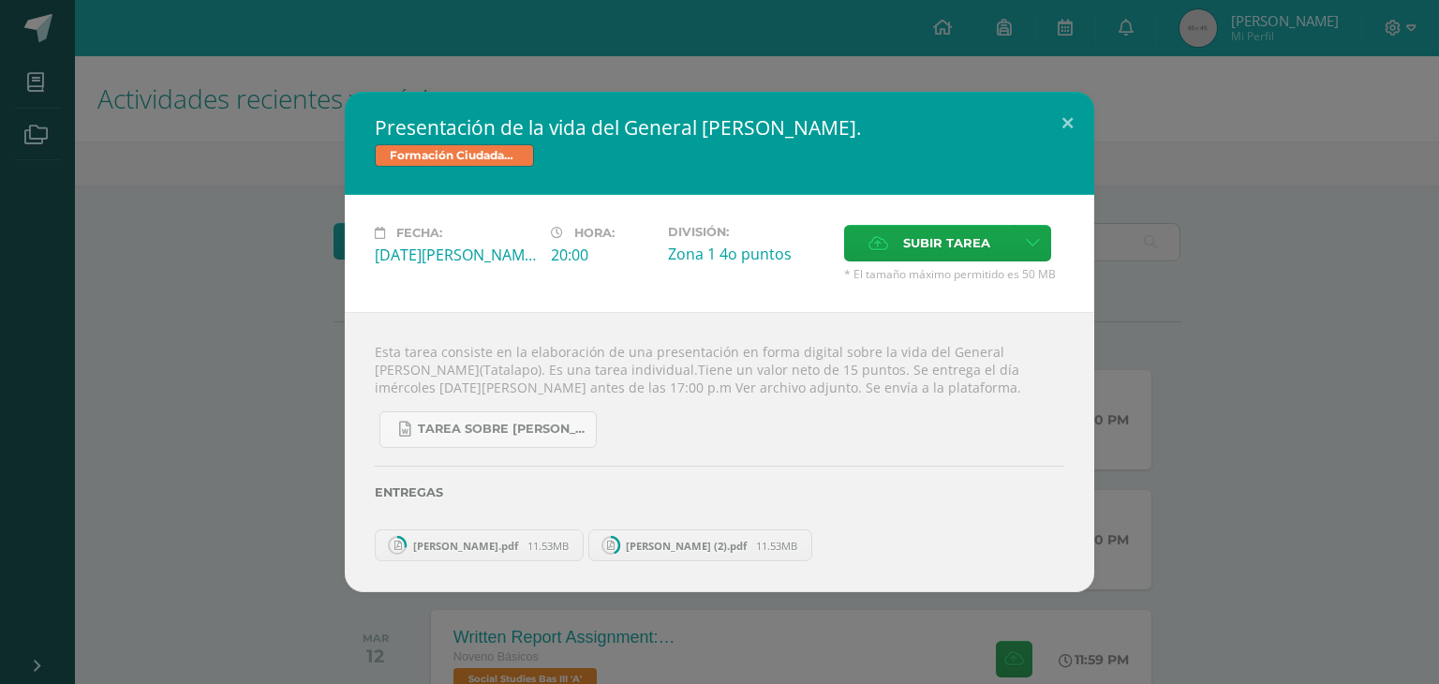
scroll to position [304, 0]
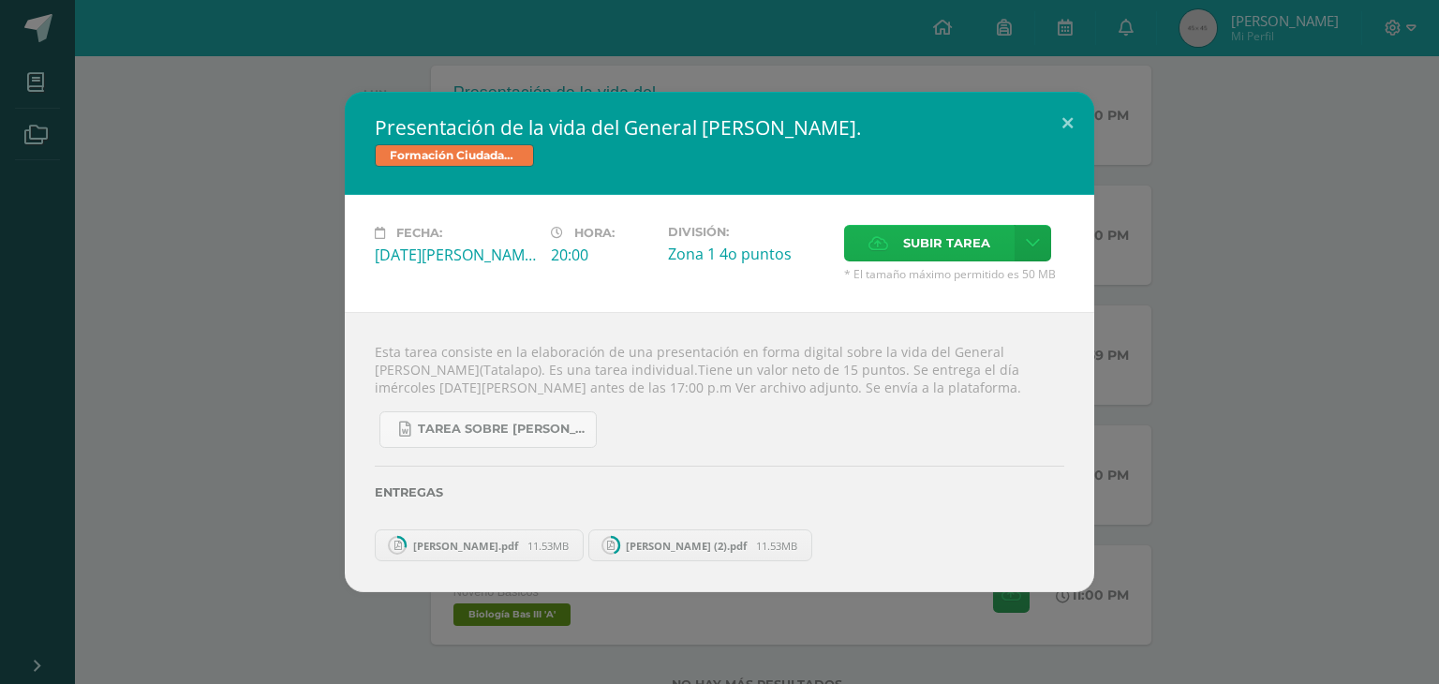
click at [971, 249] on span "Subir tarea" at bounding box center [946, 243] width 87 height 35
click at [0, 0] on input "Subir tarea" at bounding box center [0, 0] width 0 height 0
click at [1030, 252] on link at bounding box center [1032, 243] width 37 height 37
click at [992, 293] on link "Subir enlace" at bounding box center [965, 284] width 187 height 29
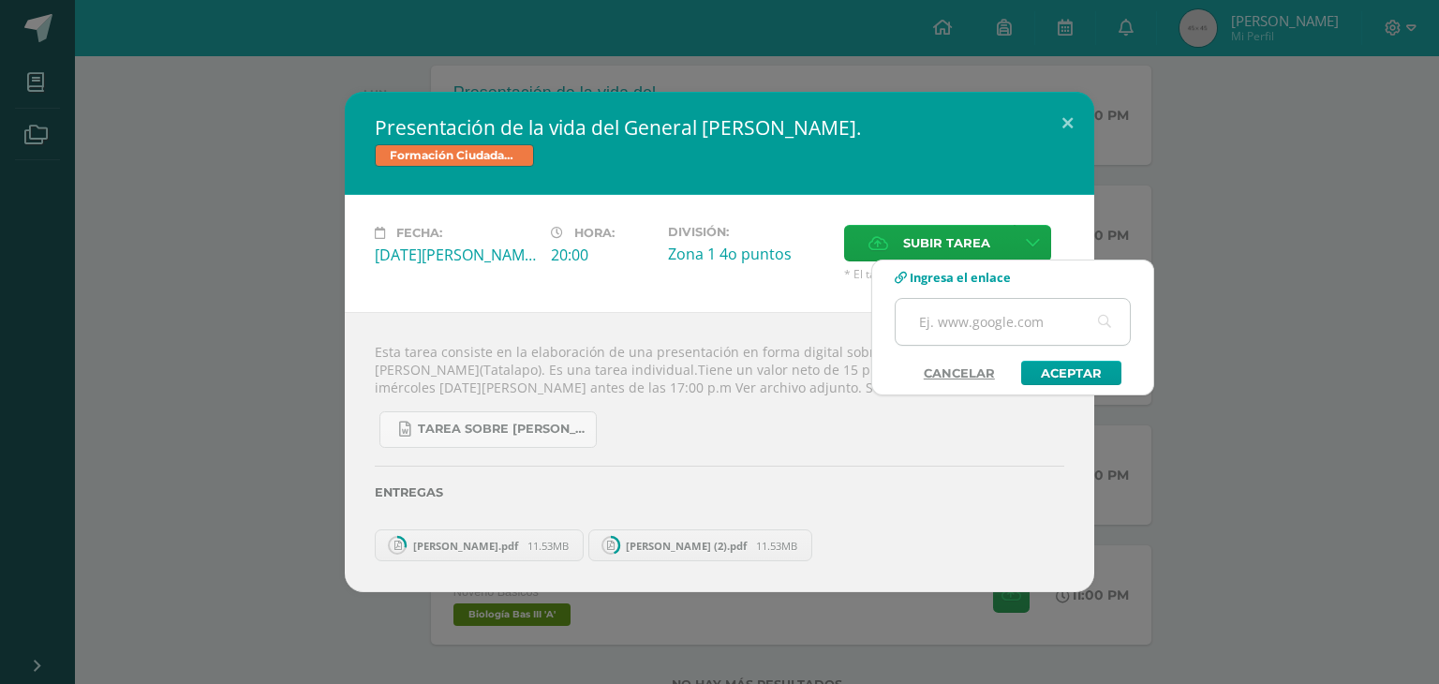
click at [982, 304] on input "text" at bounding box center [1013, 322] width 234 height 46
paste input "[URL][DOMAIN_NAME]"
type input "[URL][DOMAIN_NAME]"
click at [1034, 365] on link "Aceptar" at bounding box center [1071, 373] width 100 height 24
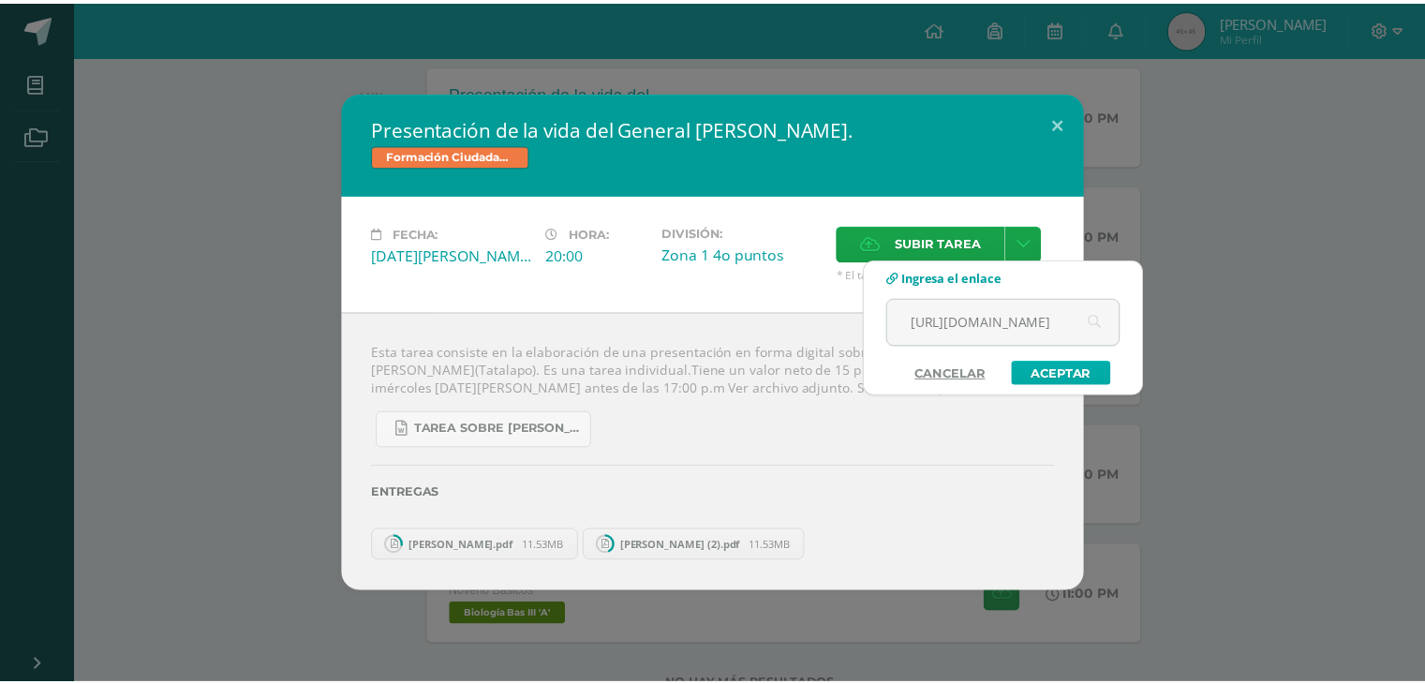
scroll to position [0, 0]
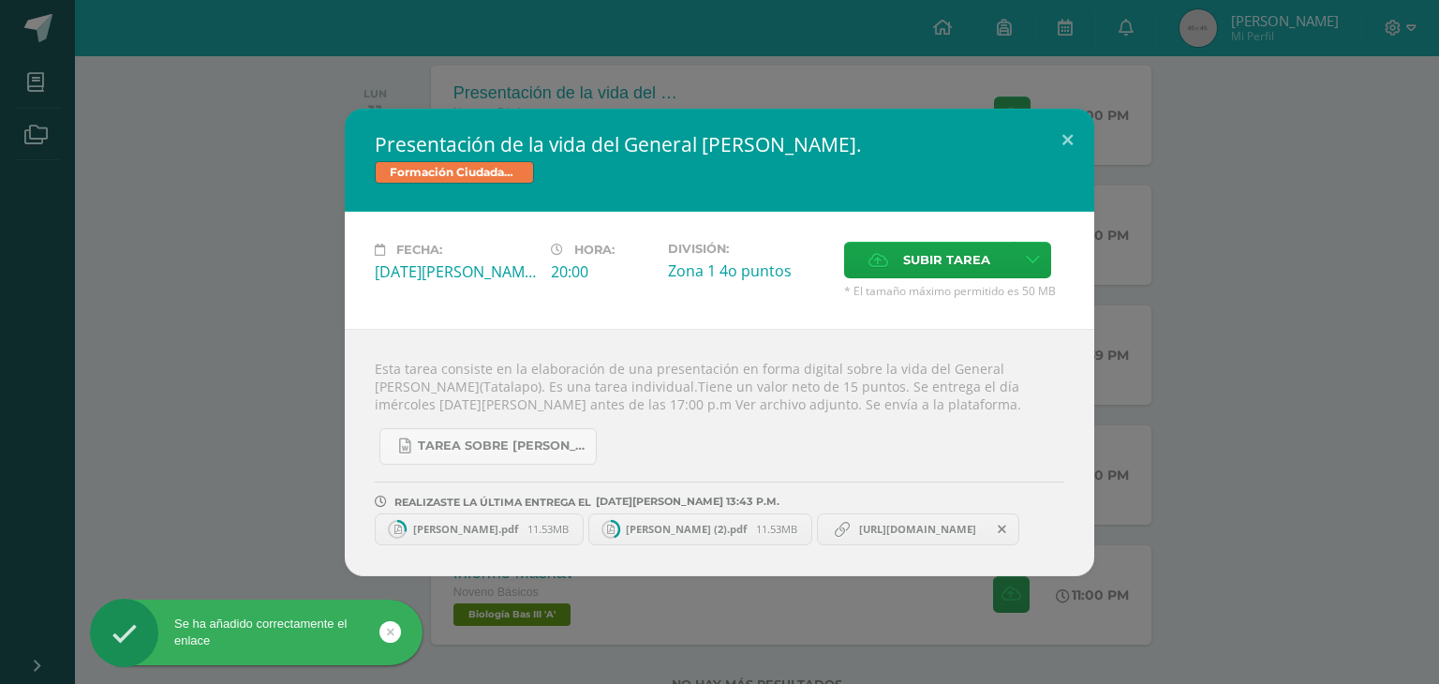
click at [1264, 137] on div "Presentación de la vida del General [PERSON_NAME]. Formación Ciudadana Bas III …" at bounding box center [719, 342] width 1424 height 467
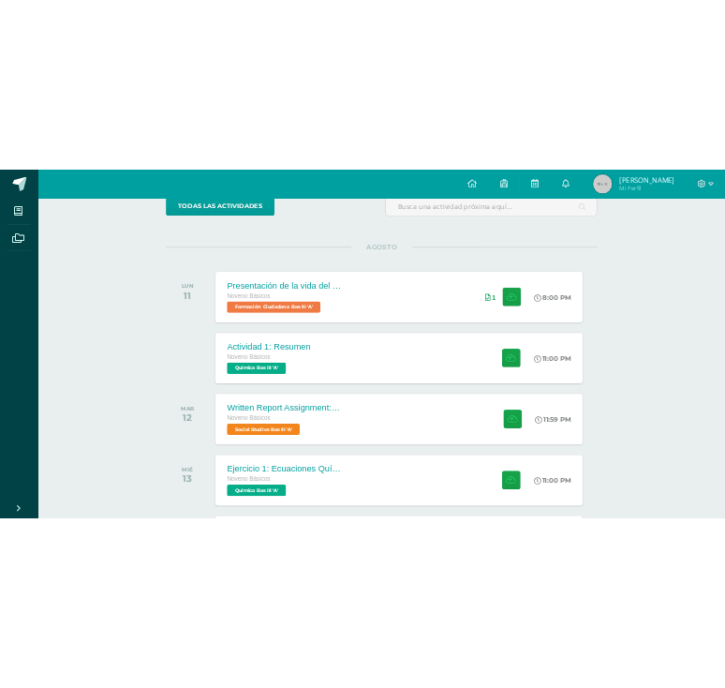
scroll to position [177, 0]
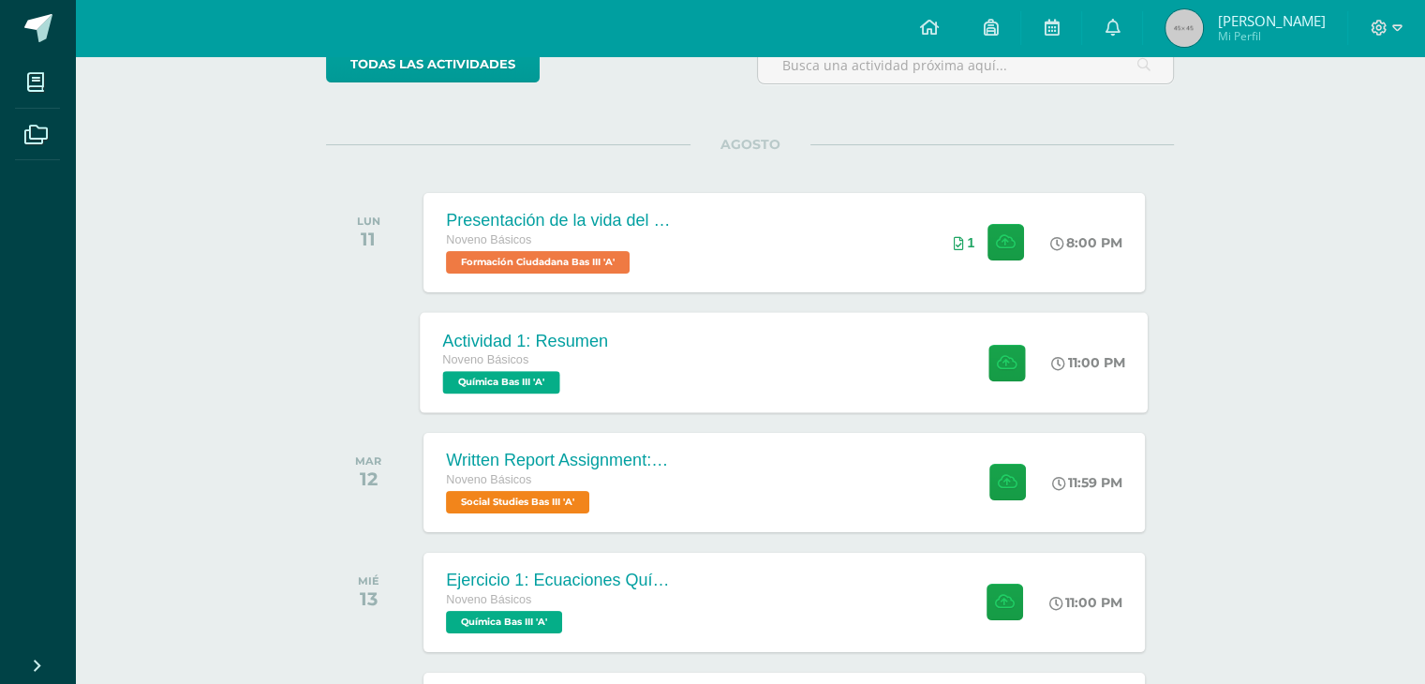
click at [851, 343] on div "Actividad 1: Resumen Noveno Básicos Química Bas III 'A' 11:00 PM Actividad 1: R…" at bounding box center [785, 362] width 728 height 100
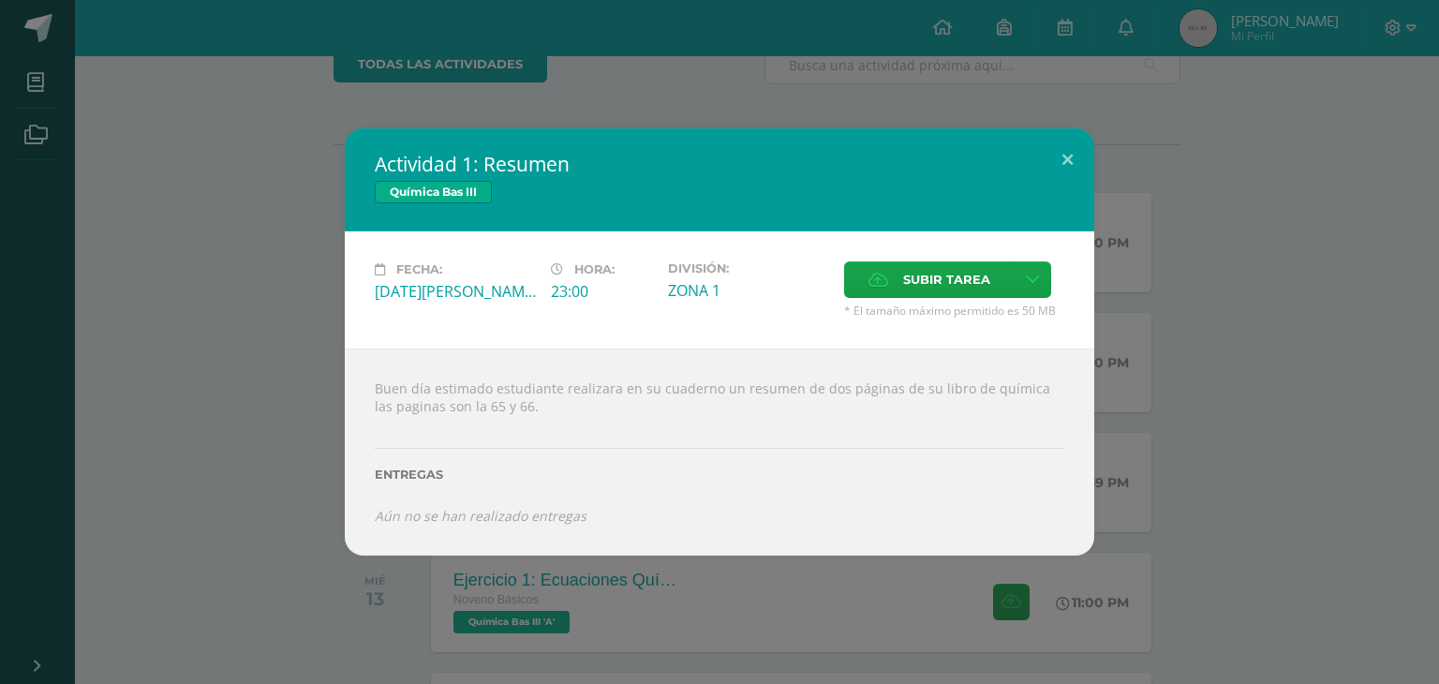
click at [1155, 341] on div "Actividad 1: Resumen Química Bas III Fecha: [DATE][PERSON_NAME] Hora: 23:00 Div…" at bounding box center [719, 341] width 1424 height 427
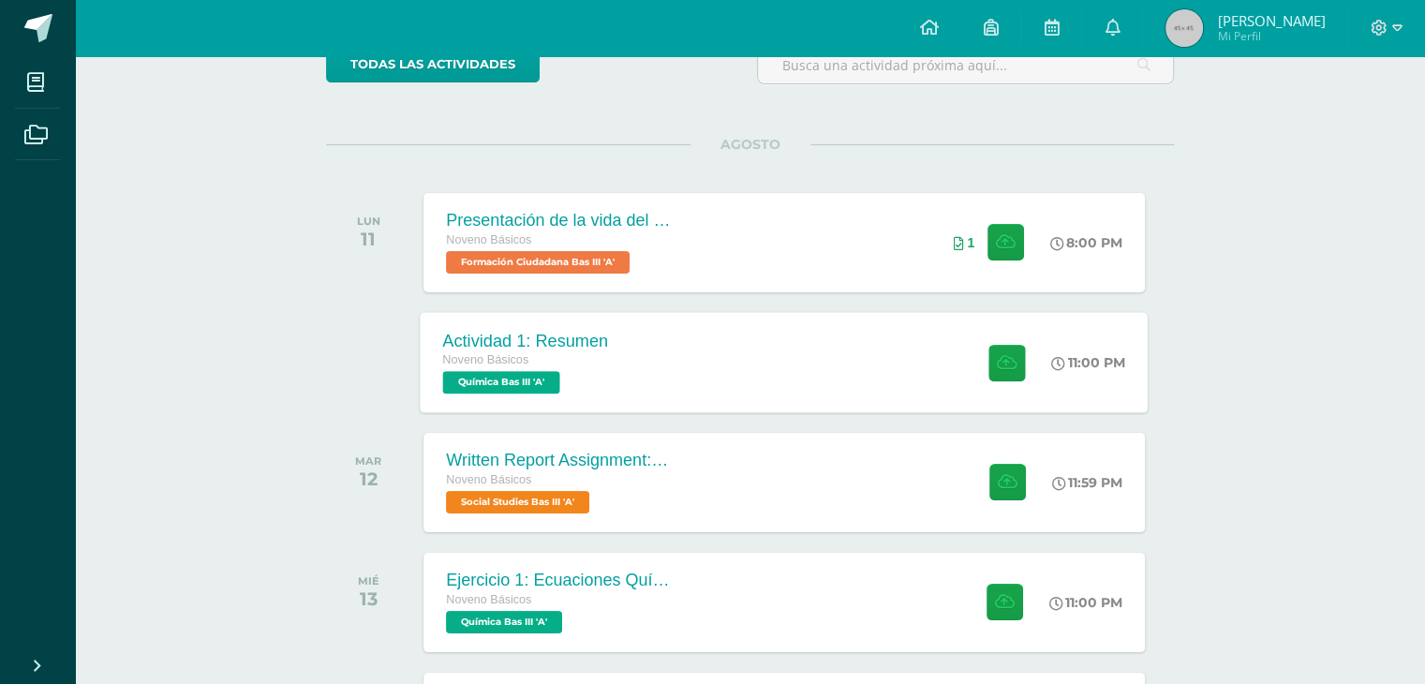
click at [862, 335] on div "Actividad 1: Resumen Noveno Básicos Química Bas III 'A' 11:00 PM Actividad 1: R…" at bounding box center [785, 362] width 728 height 100
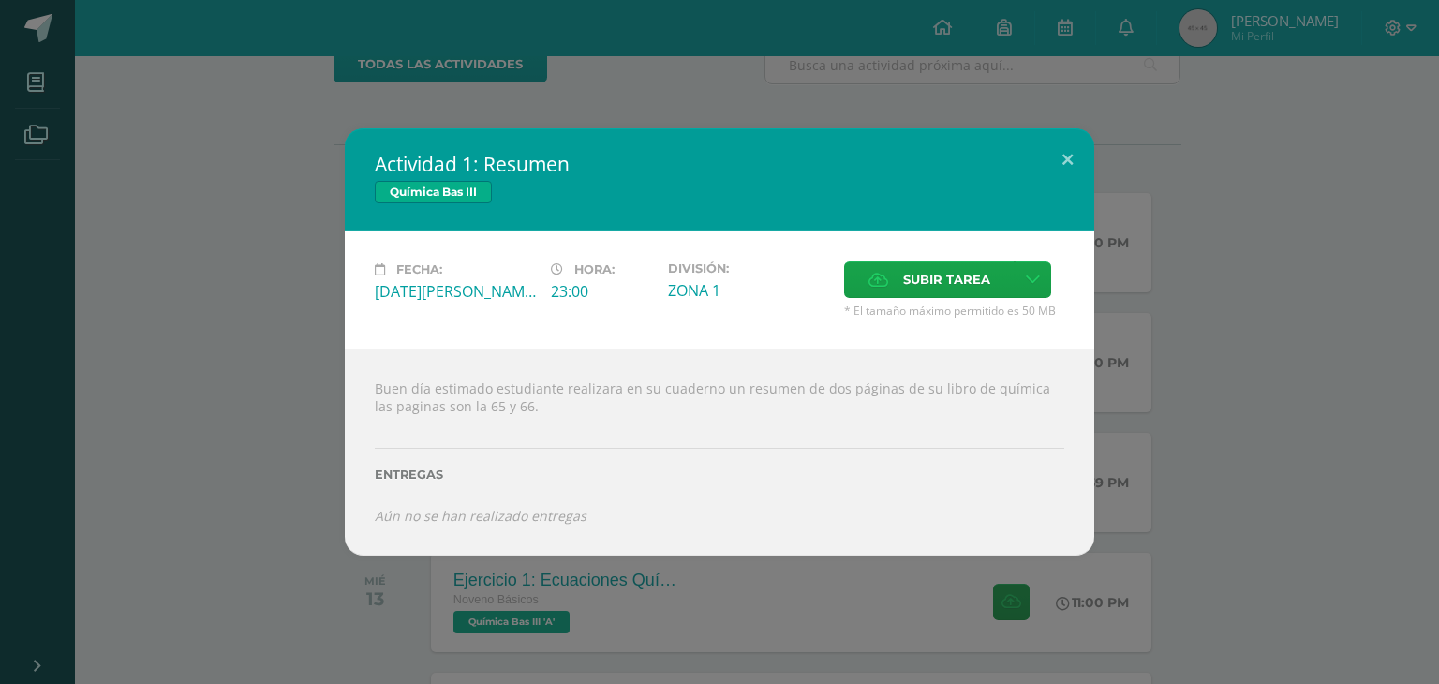
click at [221, 319] on div "Actividad 1: Resumen Química Bas III Fecha: [DATE][PERSON_NAME] Hora: 23:00 Div…" at bounding box center [719, 341] width 1424 height 427
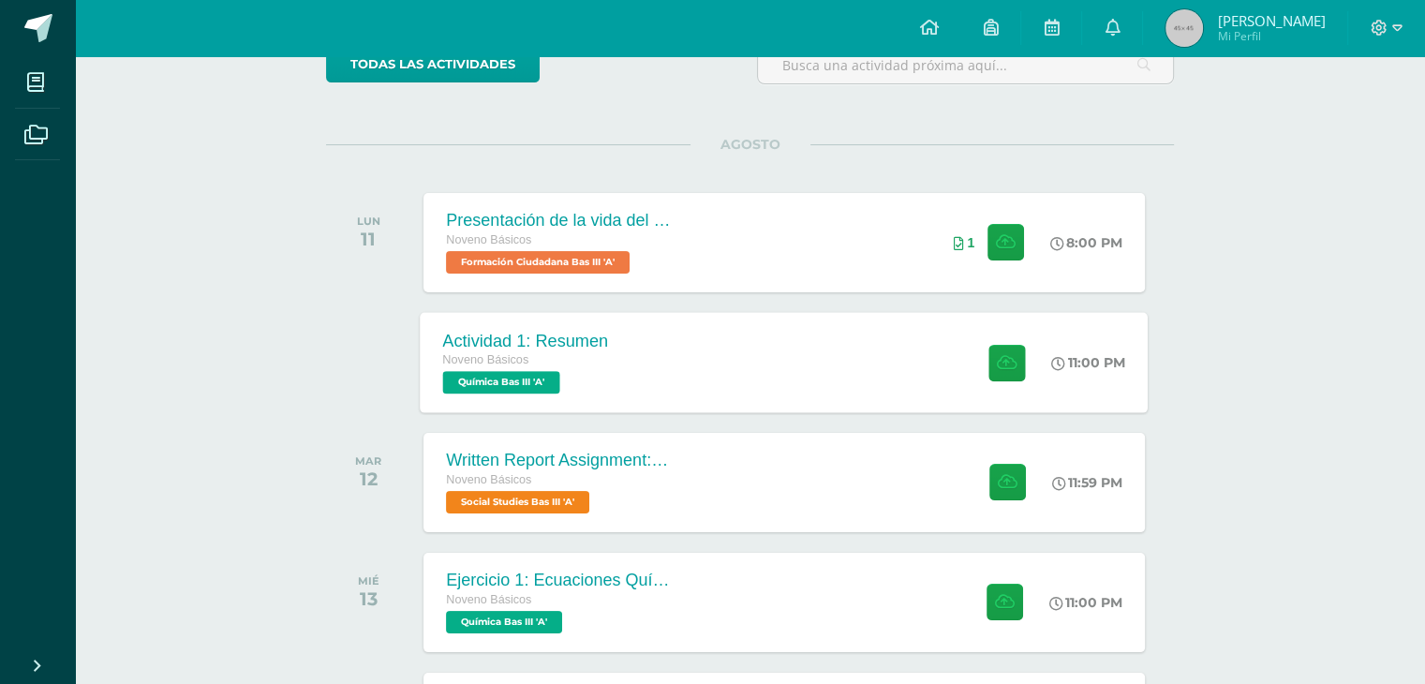
click at [754, 391] on div "Actividad 1: Resumen Noveno Básicos Química Bas III 'A' 11:00 PM Actividad 1: R…" at bounding box center [785, 362] width 728 height 100
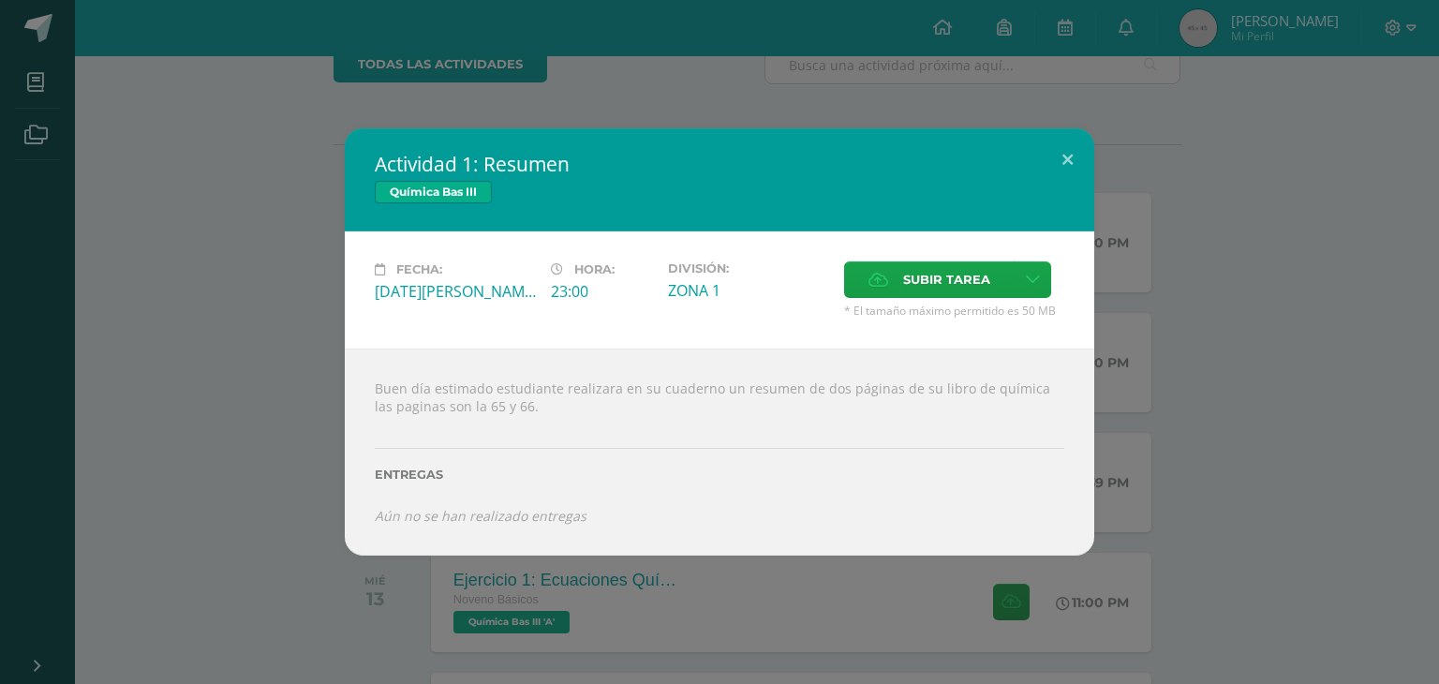
click at [781, 372] on div "Buen día estimado estudiante realizara en su cuaderno un resumen de dos páginas…" at bounding box center [719, 451] width 749 height 207
